Goal: Information Seeking & Learning: Learn about a topic

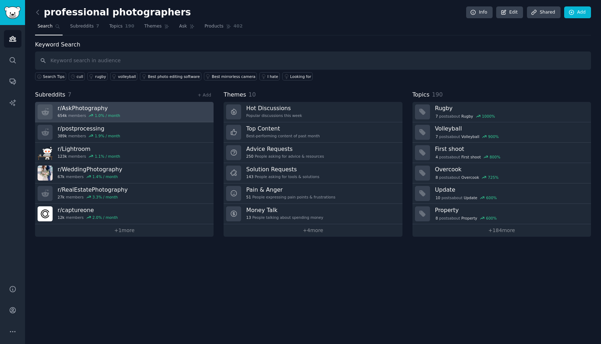
click at [110, 114] on div "1.0 % / month" at bounding box center [107, 115] width 25 height 5
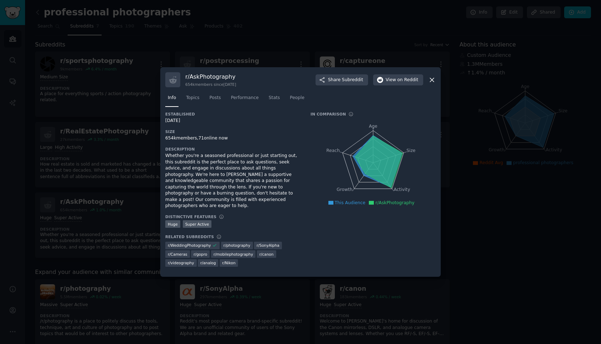
click at [432, 82] on icon at bounding box center [432, 80] width 8 height 8
click at [430, 80] on icon at bounding box center [432, 80] width 8 height 8
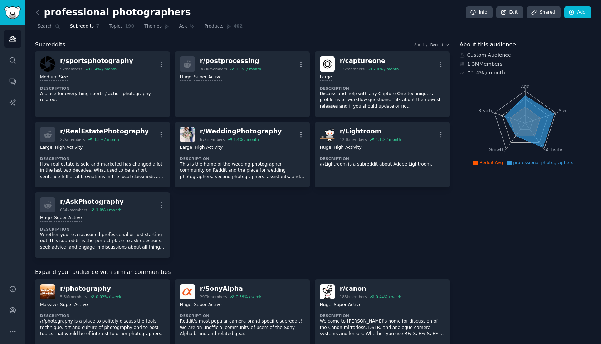
click at [62, 14] on h2 "professional photographers" at bounding box center [113, 12] width 156 height 11
click at [118, 30] on link "Topics 190" at bounding box center [122, 28] width 30 height 15
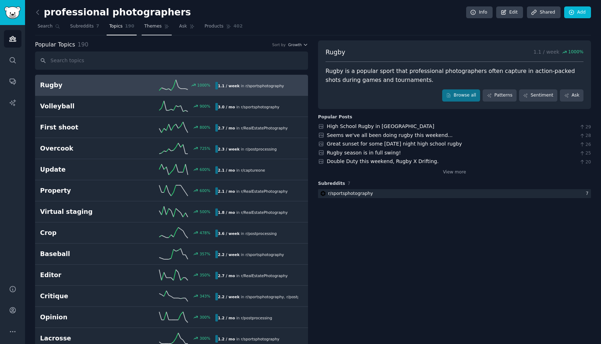
click at [152, 30] on link "Themes" at bounding box center [157, 28] width 30 height 15
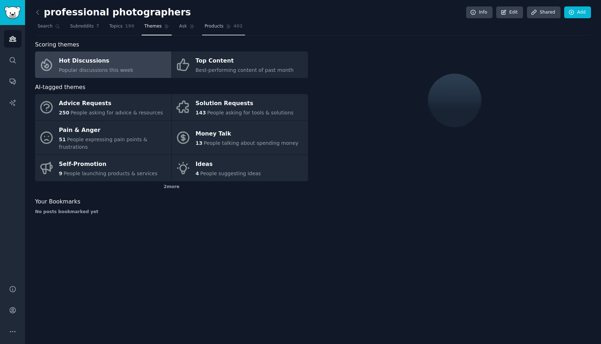
click at [215, 28] on span "Products" at bounding box center [213, 26] width 19 height 6
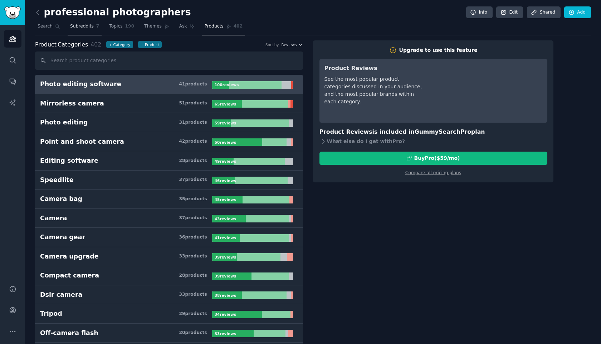
click at [87, 30] on link "Subreddits 7" at bounding box center [85, 28] width 34 height 15
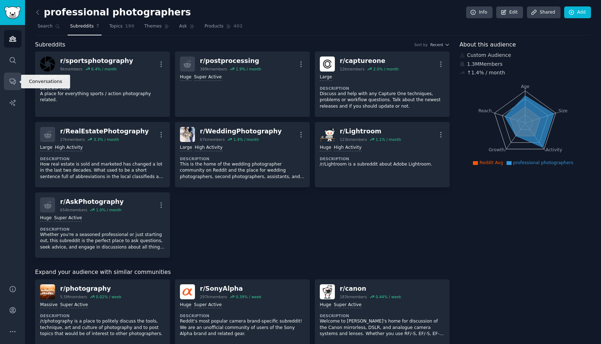
click at [12, 87] on link "Conversations" at bounding box center [13, 82] width 18 height 18
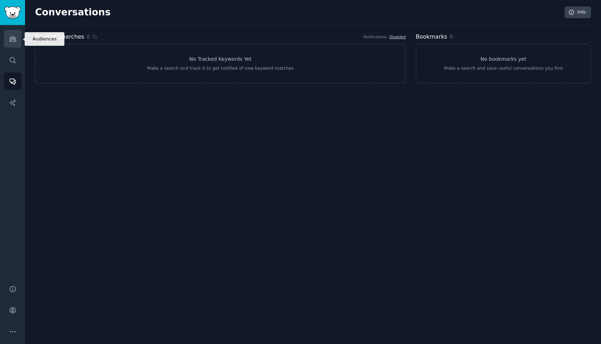
click at [11, 40] on icon "Sidebar" at bounding box center [13, 39] width 8 height 8
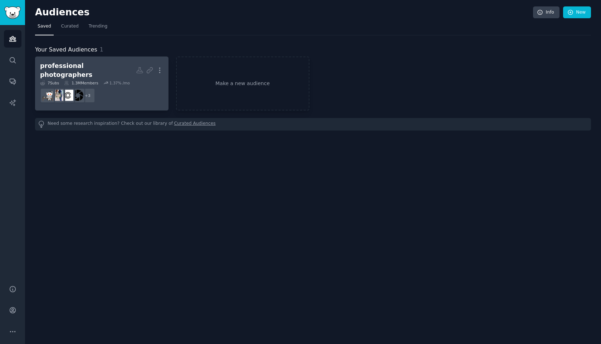
click at [69, 66] on div "professional photographers" at bounding box center [88, 70] width 96 height 18
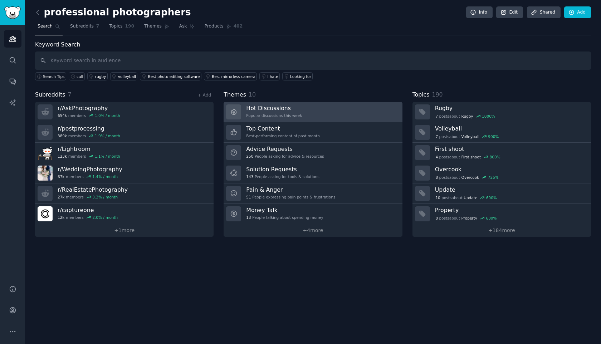
click at [326, 116] on link "Hot Discussions Popular discussions this week" at bounding box center [312, 112] width 178 height 20
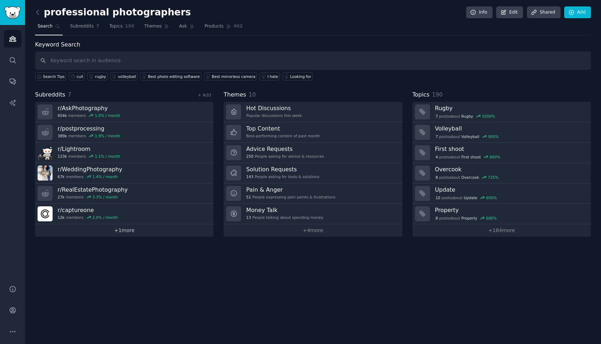
click at [105, 226] on link "+ 1 more" at bounding box center [124, 230] width 178 height 13
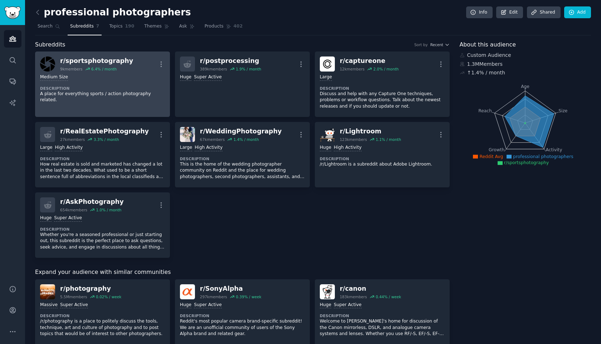
click at [129, 92] on p "A place for everything sports / action photography related." at bounding box center [102, 97] width 125 height 13
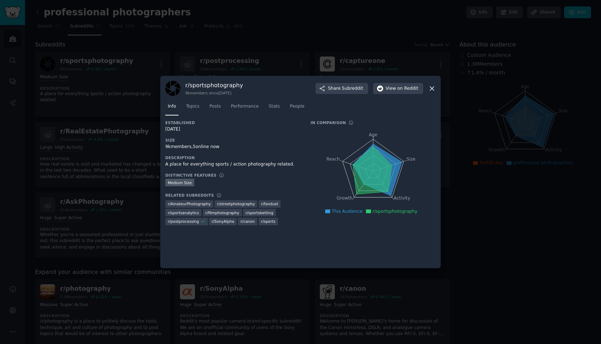
click at [147, 133] on div at bounding box center [300, 172] width 601 height 344
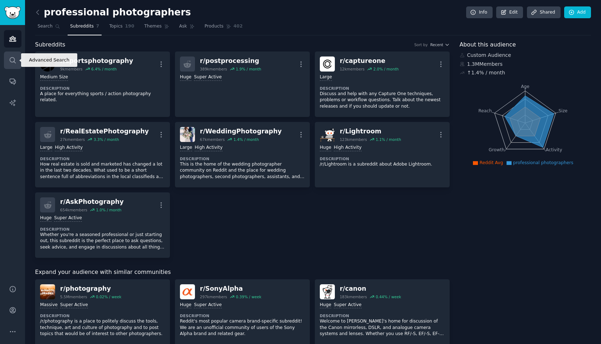
click at [10, 56] on icon "Sidebar" at bounding box center [13, 60] width 8 height 8
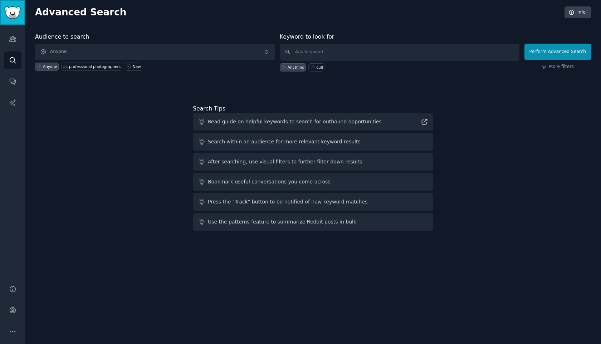
click at [18, 10] on img "Sidebar" at bounding box center [12, 12] width 16 height 13
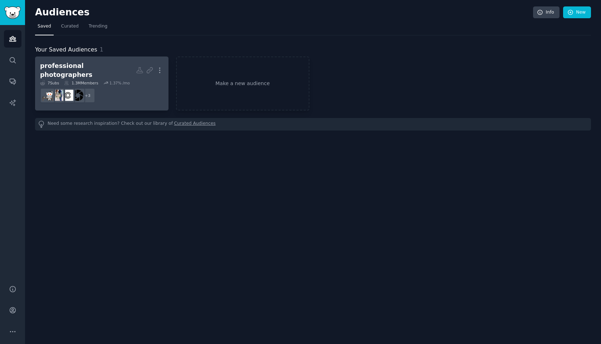
click at [79, 67] on div "professional photographers" at bounding box center [88, 70] width 96 height 18
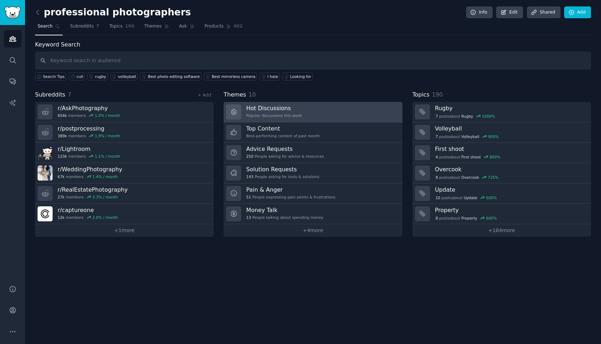
click at [273, 111] on h3 "Hot Discussions" at bounding box center [274, 108] width 56 height 8
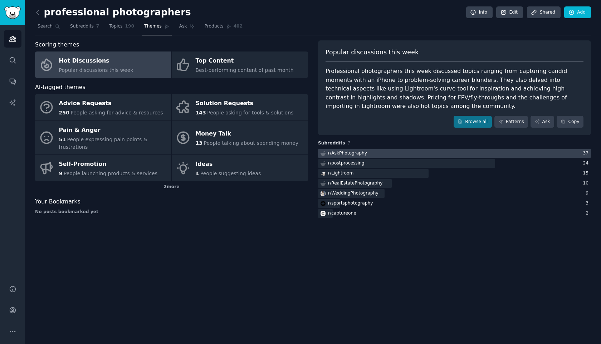
click at [350, 154] on div "r/ AskPhotography" at bounding box center [347, 153] width 39 height 6
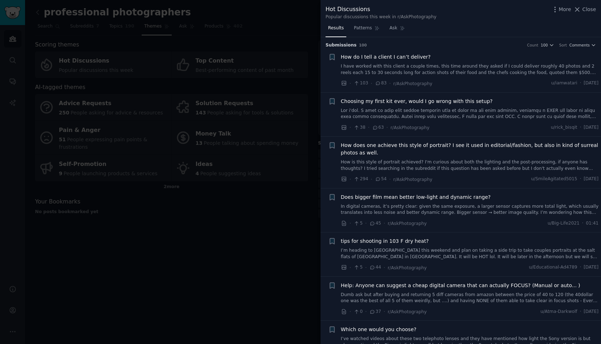
click at [292, 219] on div at bounding box center [300, 172] width 601 height 344
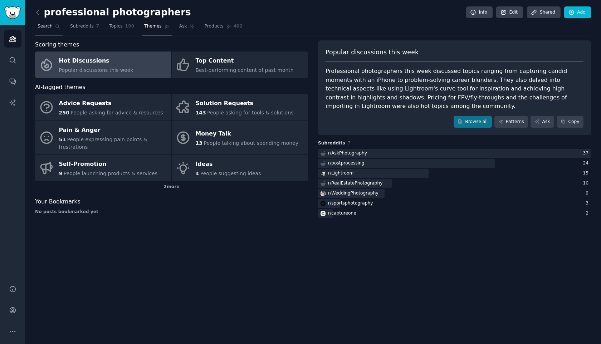
click at [49, 29] on span "Search" at bounding box center [45, 26] width 15 height 6
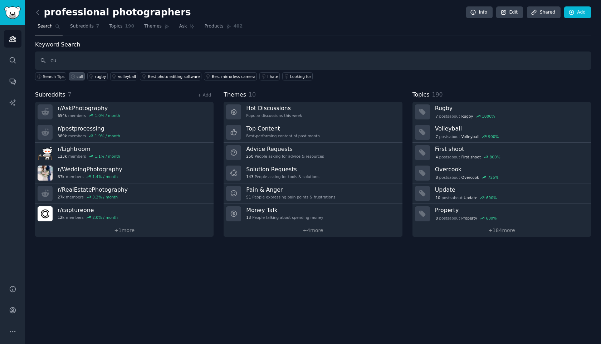
type input "c"
click at [78, 75] on div "cull" at bounding box center [79, 76] width 6 height 5
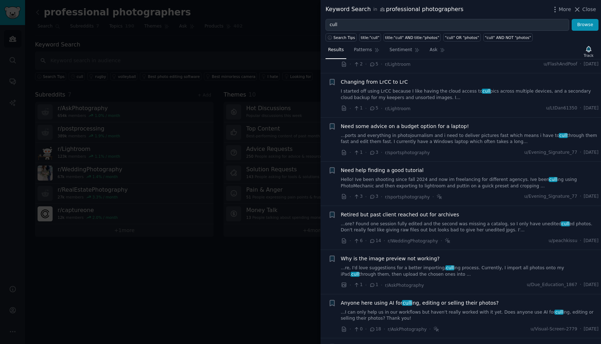
scroll to position [42, 0]
click at [422, 93] on link "I started off using LrCC because I like having the cloud access to cull pics ac…" at bounding box center [470, 94] width 258 height 13
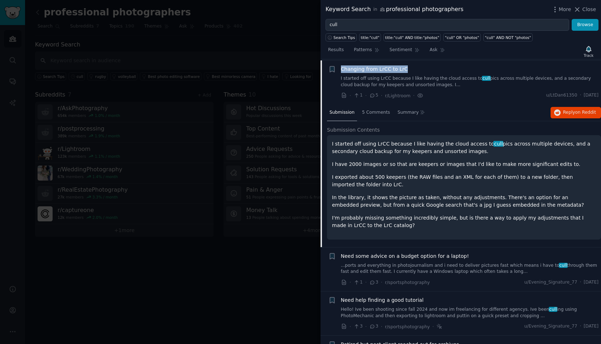
scroll to position [55, 0]
click at [582, 108] on button "Reply on Reddit" at bounding box center [575, 111] width 50 height 11
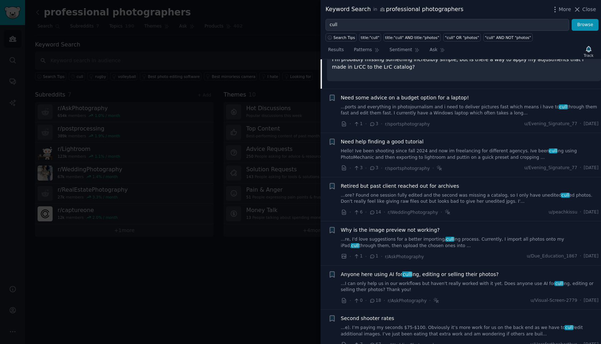
scroll to position [213, 0]
click at [408, 142] on span "Need help finding a good tutorial" at bounding box center [382, 141] width 83 height 8
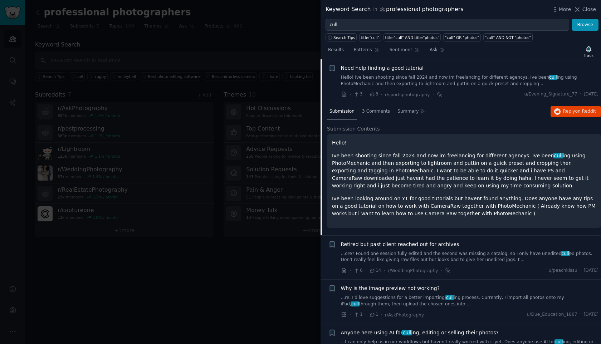
scroll to position [144, 0]
click at [572, 112] on span "Reply on Reddit" at bounding box center [579, 111] width 33 height 6
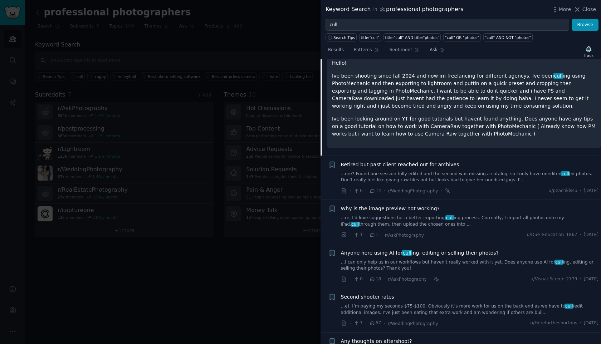
scroll to position [0, 0]
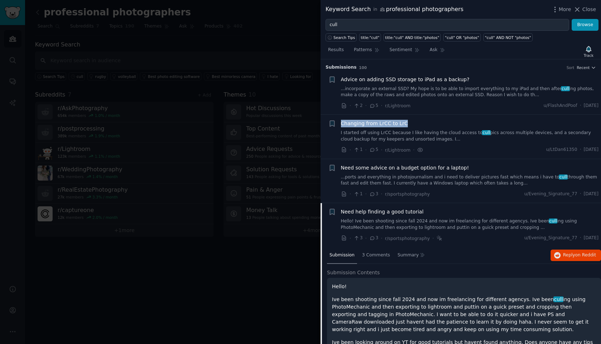
click at [149, 279] on div at bounding box center [300, 172] width 601 height 344
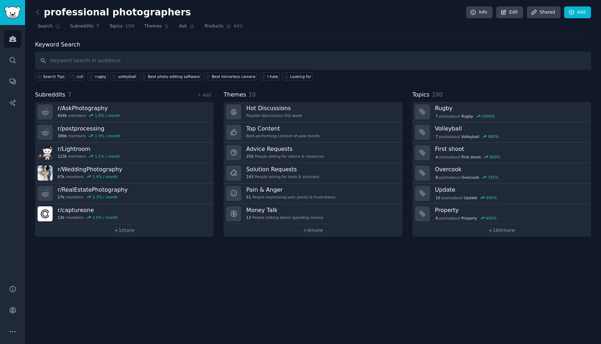
click at [149, 279] on div "professional photographers Info Edit Share d Add Search Subreddits 7 Topics 190…" at bounding box center [313, 172] width 576 height 344
click at [89, 58] on input "text" at bounding box center [313, 60] width 556 height 18
type input "aftershoot"
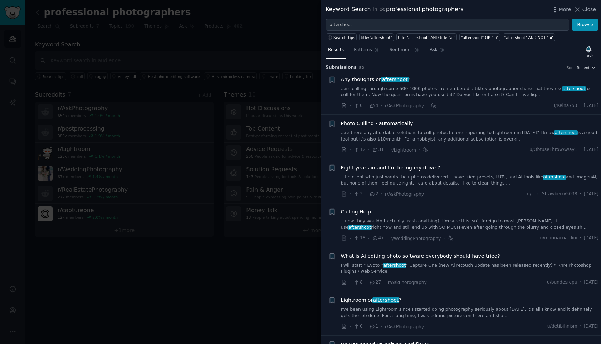
click at [447, 138] on link "...re there any affordable solutions to cull photos before importing to Lightro…" at bounding box center [470, 136] width 258 height 13
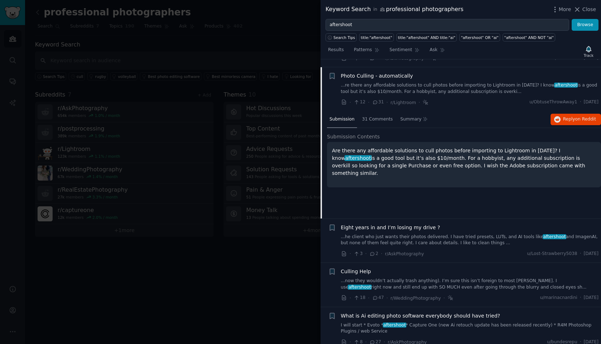
scroll to position [55, 0]
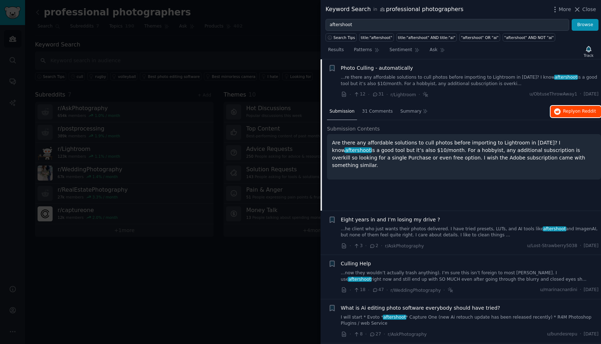
click at [566, 114] on span "Reply on Reddit" at bounding box center [579, 111] width 33 height 6
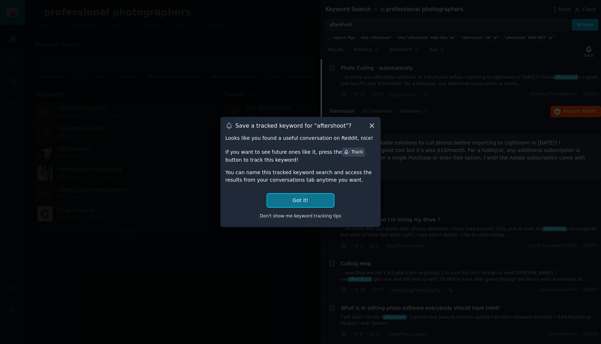
click at [323, 198] on button "Got it!" at bounding box center [300, 200] width 66 height 13
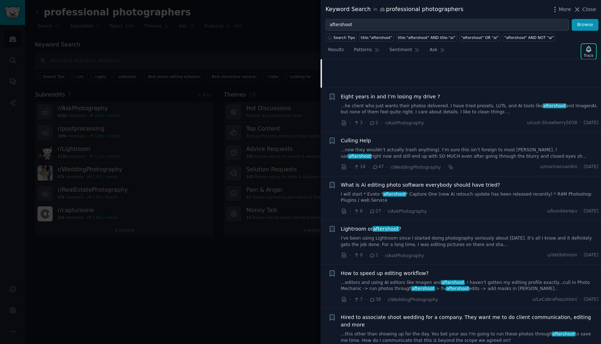
scroll to position [179, 0]
click at [514, 141] on div "Culling Help" at bounding box center [470, 140] width 258 height 8
click at [508, 150] on link "...now they wouldn’t actually trash anything). I’m sure this isn’t foreign to m…" at bounding box center [470, 152] width 258 height 13
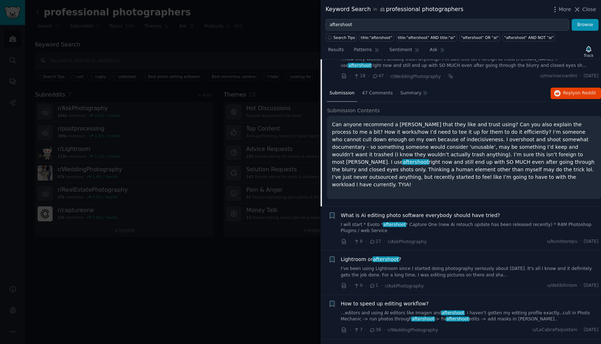
scroll to position [144, 0]
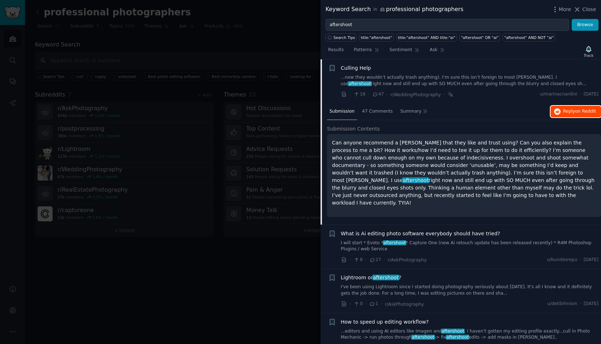
click at [563, 114] on span "Reply on Reddit" at bounding box center [579, 111] width 33 height 6
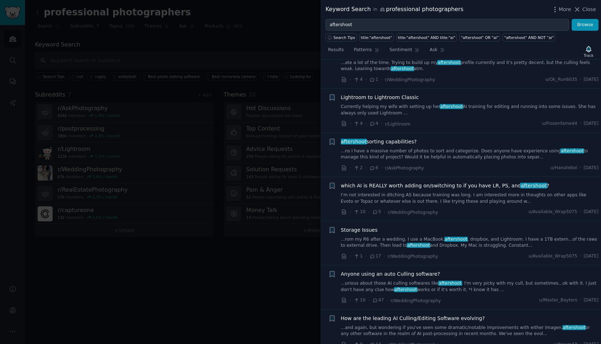
scroll to position [1078, 0]
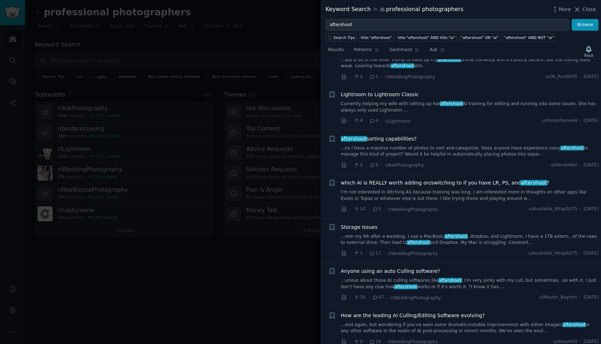
click at [419, 233] on link "...rom my R6 after a wedding. I use a MacBook, aftershoot , dropbox, and Lightr…" at bounding box center [470, 239] width 258 height 13
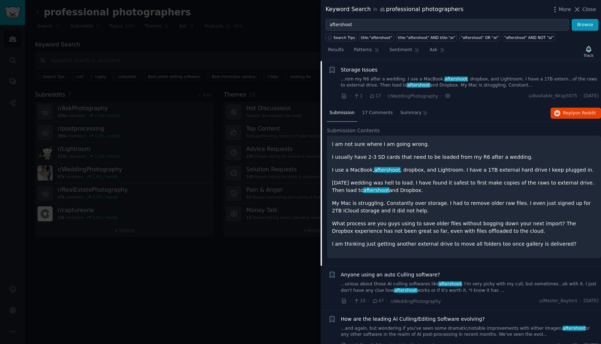
scroll to position [1116, 0]
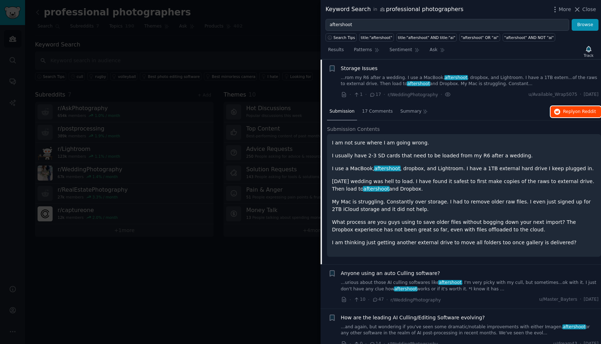
click at [563, 114] on span "Reply on Reddit" at bounding box center [579, 112] width 33 height 6
